Goal: Task Accomplishment & Management: Manage account settings

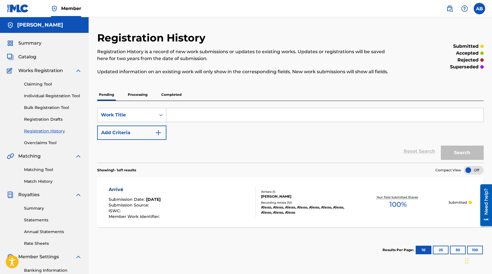
click at [31, 45] on span "Summary" at bounding box center [29, 43] width 23 height 7
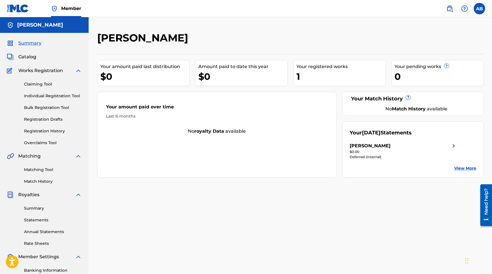
click at [31, 51] on div "Summary Catalog Works Registration Claiming Tool Individual Registration Tool B…" at bounding box center [44, 180] width 89 height 294
click at [314, 74] on div "1" at bounding box center [341, 76] width 89 height 13
drag, startPoint x: 306, startPoint y: 73, endPoint x: 133, endPoint y: 61, distance: 173.8
click at [306, 73] on div "1" at bounding box center [341, 76] width 89 height 13
click at [18, 57] on span "Catalog" at bounding box center [27, 56] width 18 height 7
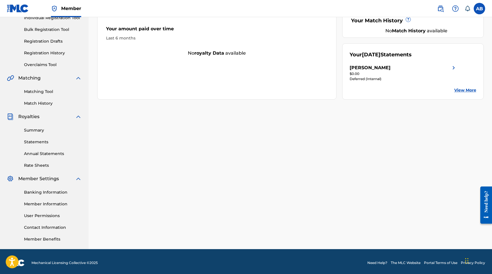
scroll to position [81, 0]
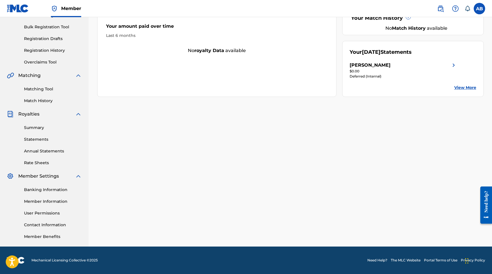
click at [48, 187] on link "Banking Information" at bounding box center [53, 190] width 58 height 6
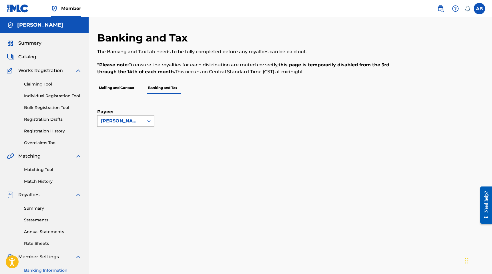
click at [148, 121] on icon at bounding box center [148, 121] width 3 height 2
click at [133, 140] on div "[PERSON_NAME]" at bounding box center [126, 134] width 57 height 14
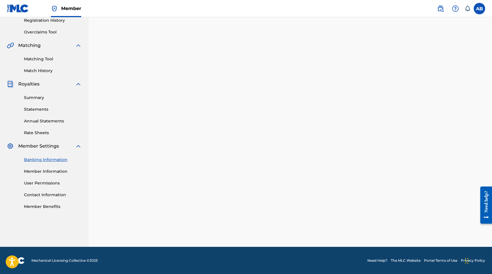
scroll to position [228, 0]
